Goal: Information Seeking & Learning: Learn about a topic

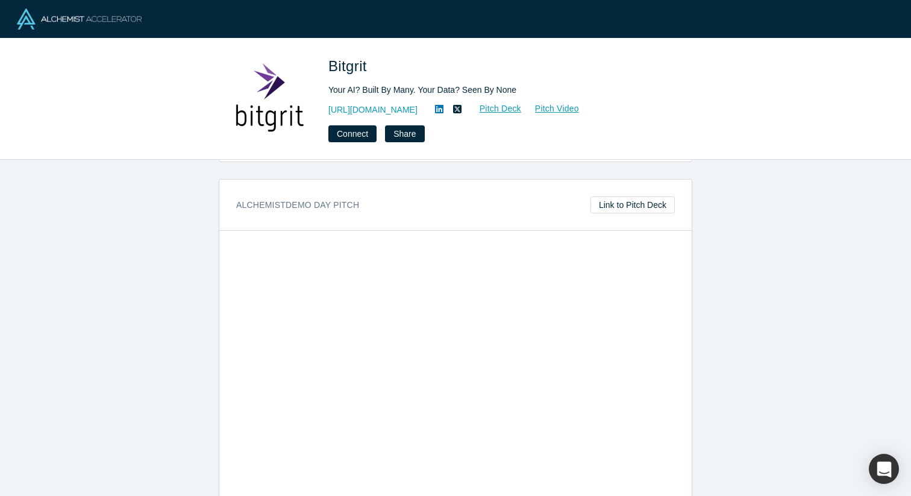
scroll to position [664, 0]
